Goal: Task Accomplishment & Management: Manage account settings

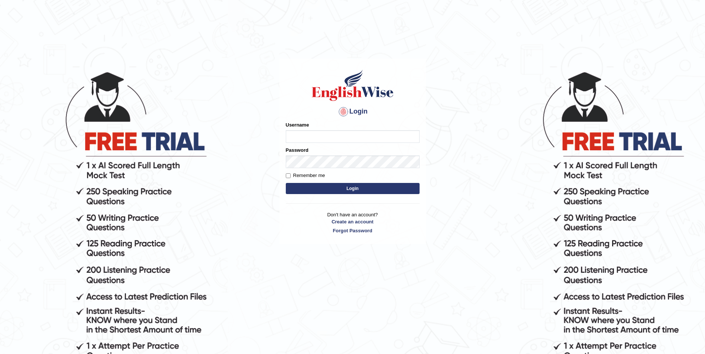
click at [298, 142] on input "Username" at bounding box center [353, 136] width 134 height 13
type input "abdulrehmanajaz"
click at [323, 190] on button "Login" at bounding box center [353, 188] width 134 height 11
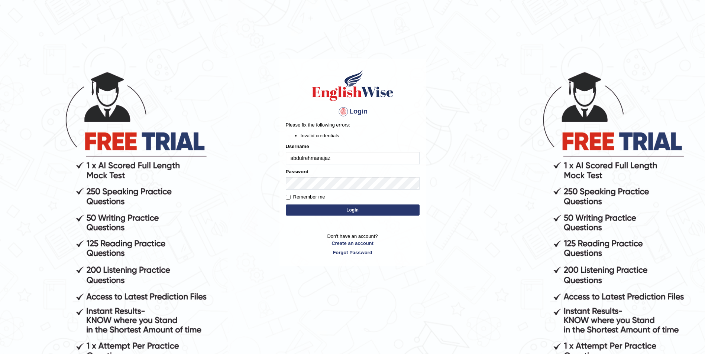
click at [386, 170] on div "Password" at bounding box center [353, 179] width 134 height 22
click at [360, 205] on button "Login" at bounding box center [353, 210] width 134 height 11
click at [348, 204] on form "Please fix the following errors: Invalid credentials Username abdulrehmanajaz P…" at bounding box center [353, 169] width 134 height 96
click at [348, 207] on button "Login" at bounding box center [353, 210] width 134 height 11
drag, startPoint x: 344, startPoint y: 158, endPoint x: 227, endPoint y: 154, distance: 116.7
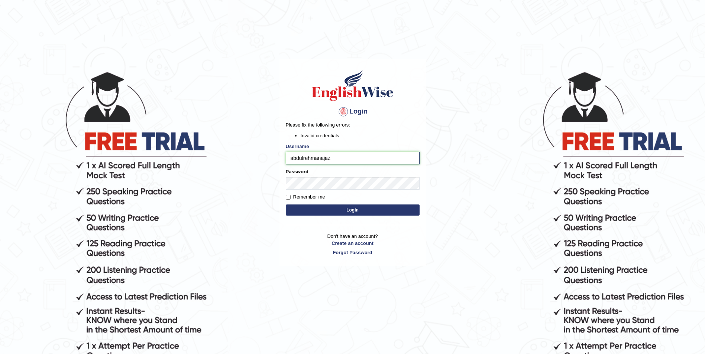
click at [227, 154] on body "Login Please fix the following errors: Invalid credentials Username abdulrehman…" at bounding box center [352, 212] width 705 height 354
type input "abdulrehmanajaz"
click at [400, 206] on button "Login" at bounding box center [353, 210] width 134 height 11
type input "[PERSON_NAME]"
click at [355, 209] on button "Login" at bounding box center [353, 210] width 134 height 11
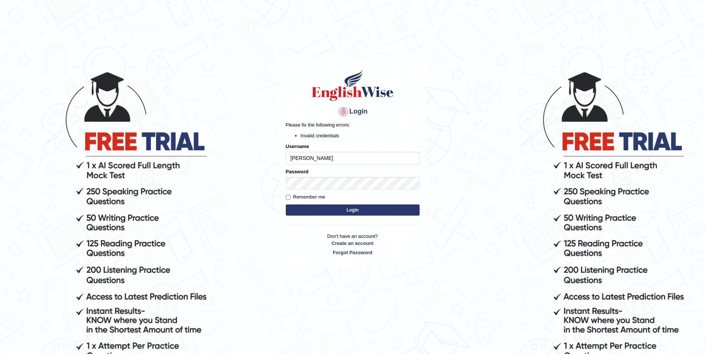
click at [354, 193] on form "Please fix the following errors: Invalid credentials Username Abdulrehman Ajaz …" at bounding box center [353, 169] width 134 height 96
drag, startPoint x: 356, startPoint y: 163, endPoint x: 277, endPoint y: 156, distance: 79.8
click at [277, 156] on body "Login Please fix the following errors: Invalid credentials Username Abdulrehman…" at bounding box center [352, 212] width 705 height 354
type input "a"
click at [286, 205] on button "Login" at bounding box center [353, 210] width 134 height 11
